Goal: Task Accomplishment & Management: Manage account settings

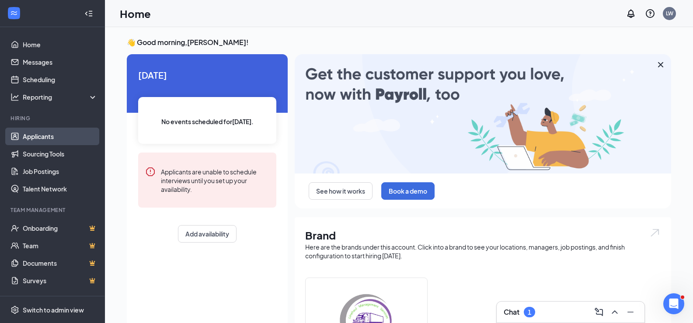
click at [42, 137] on link "Applicants" at bounding box center [60, 136] width 75 height 17
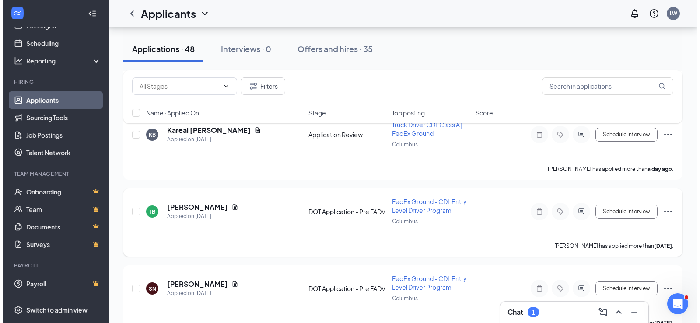
scroll to position [219, 0]
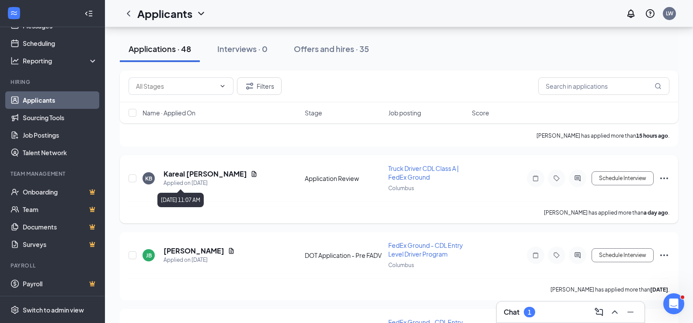
click at [170, 174] on h5 "Kareal [PERSON_NAME]" at bounding box center [206, 174] width 84 height 10
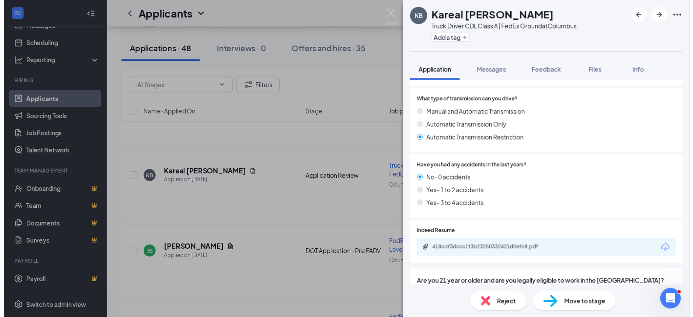
scroll to position [350, 0]
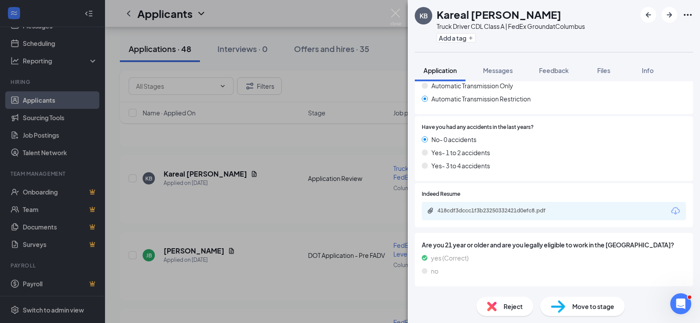
click at [560, 306] on img at bounding box center [558, 307] width 14 height 13
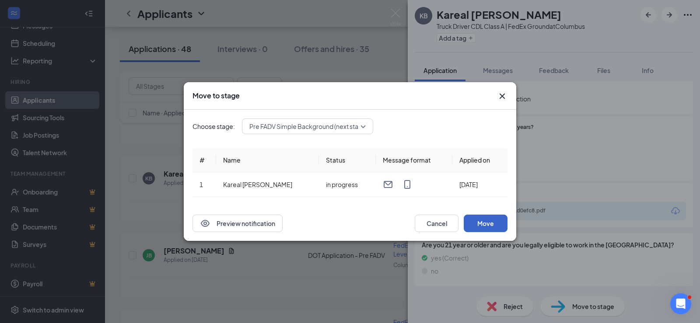
click at [475, 217] on button "Move" at bounding box center [486, 223] width 44 height 17
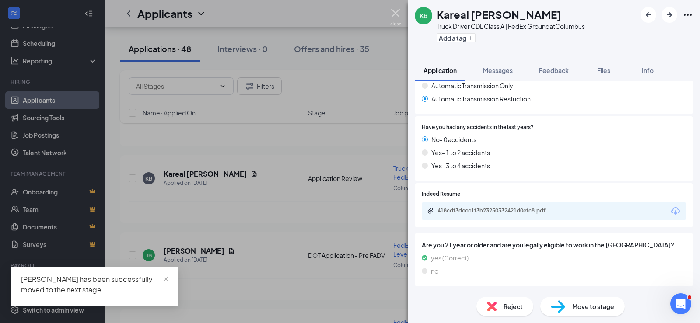
click at [394, 10] on img at bounding box center [395, 17] width 11 height 17
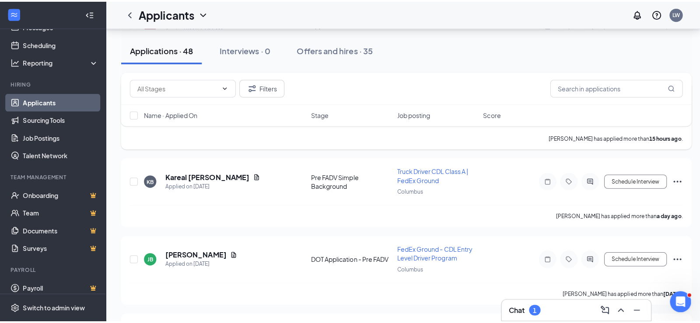
scroll to position [131, 0]
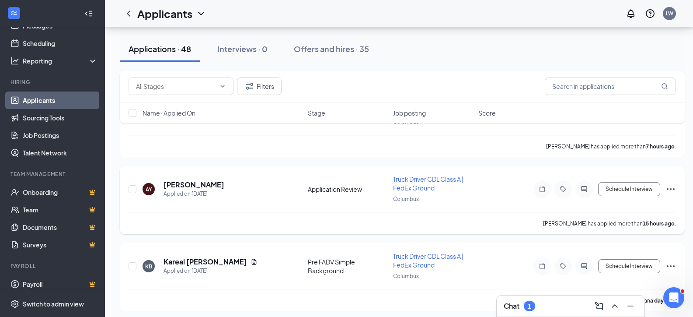
click at [175, 185] on h5 "[PERSON_NAME]" at bounding box center [194, 185] width 61 height 10
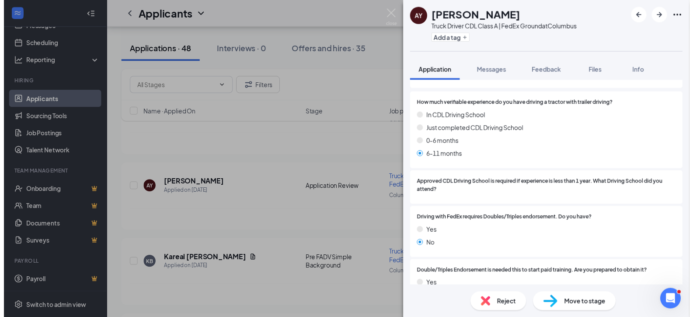
scroll to position [131, 0]
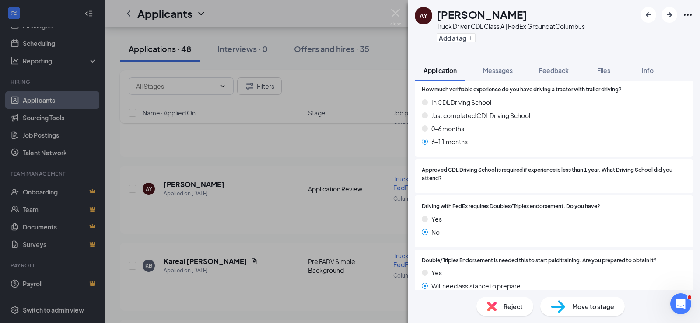
click at [561, 307] on img at bounding box center [558, 307] width 14 height 13
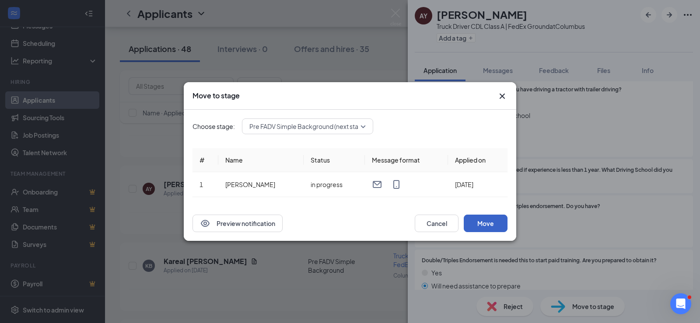
click at [480, 226] on button "Move" at bounding box center [486, 223] width 44 height 17
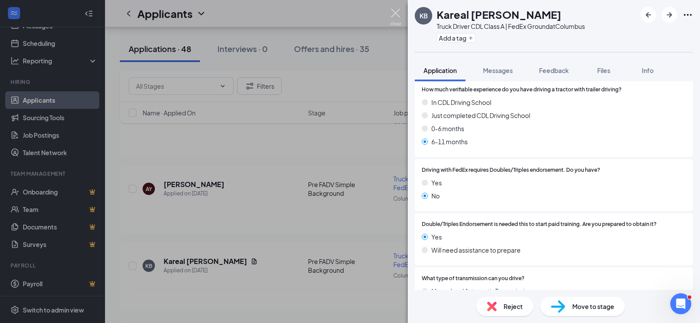
click at [397, 11] on img at bounding box center [395, 17] width 11 height 17
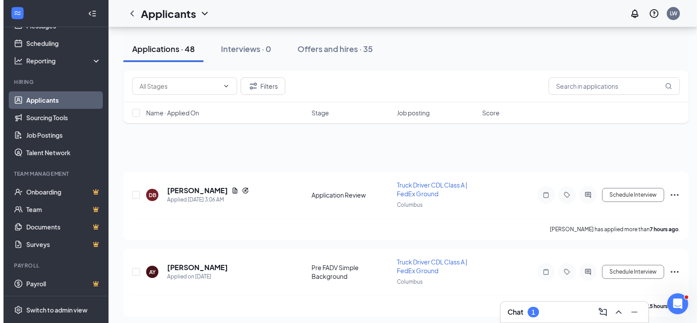
scroll to position [44, 0]
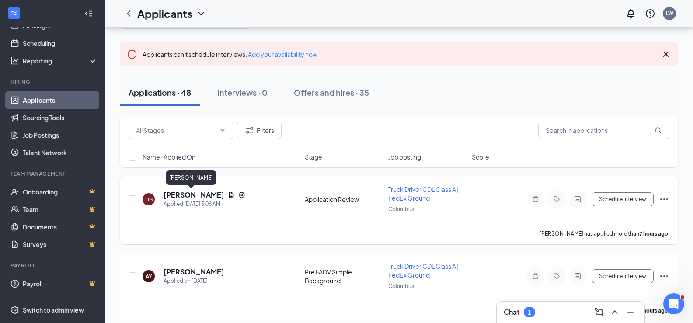
click at [181, 196] on h5 "[PERSON_NAME]" at bounding box center [194, 195] width 61 height 10
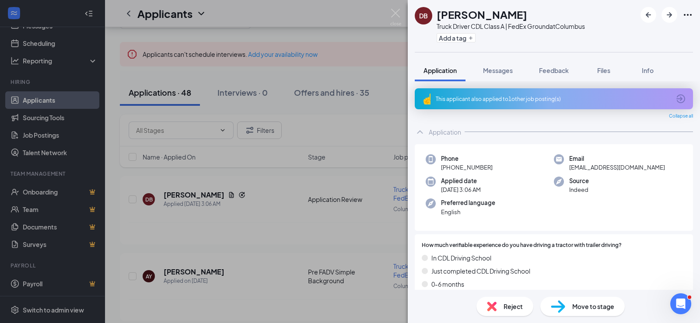
click at [490, 307] on img at bounding box center [492, 307] width 10 height 10
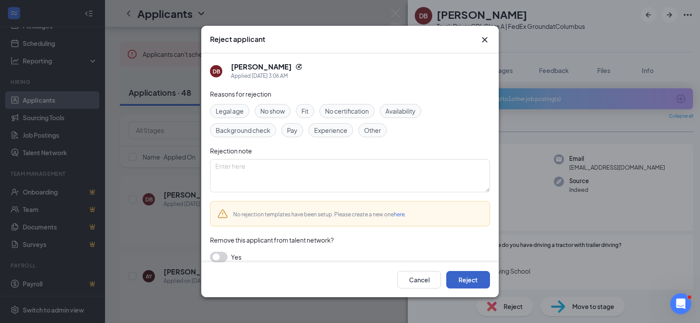
click at [475, 282] on button "Reject" at bounding box center [468, 279] width 44 height 17
